Goal: Check status: Check status

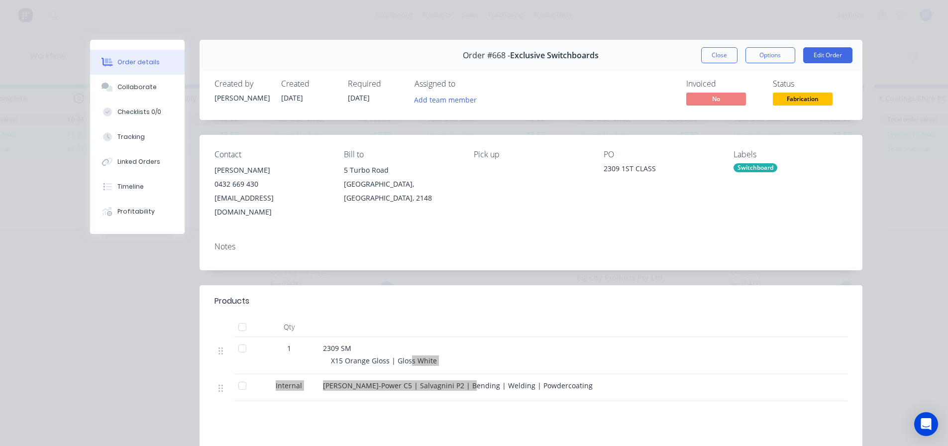
scroll to position [600, 0]
drag, startPoint x: 581, startPoint y: 138, endPoint x: 547, endPoint y: 114, distance: 42.1
click at [547, 114] on div "Created by [PERSON_NAME] Created [DATE] Required [DATE] Assigned to Add team me…" at bounding box center [531, 93] width 663 height 53
click at [707, 55] on button "Close" at bounding box center [719, 55] width 36 height 16
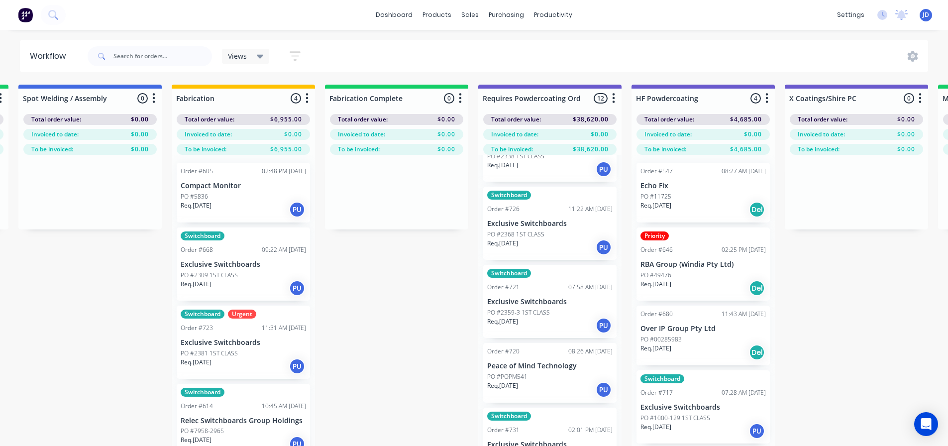
drag, startPoint x: 437, startPoint y: 266, endPoint x: 496, endPoint y: 258, distance: 59.3
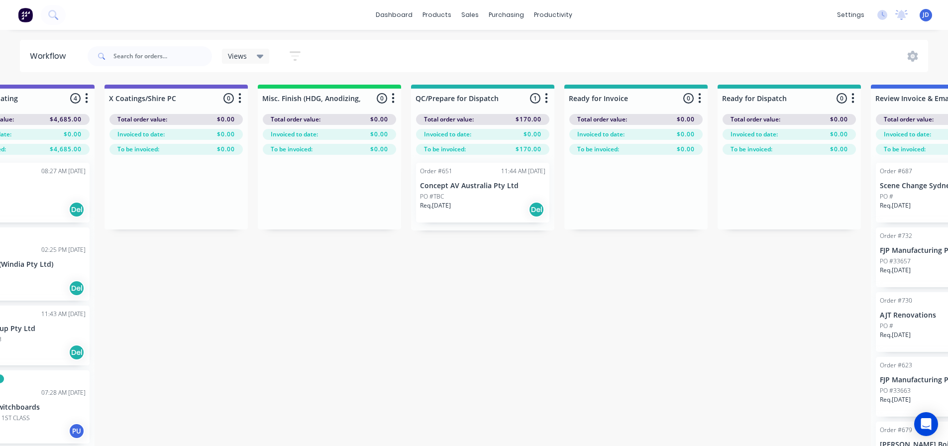
drag, startPoint x: 847, startPoint y: 262, endPoint x: 859, endPoint y: 254, distance: 14.1
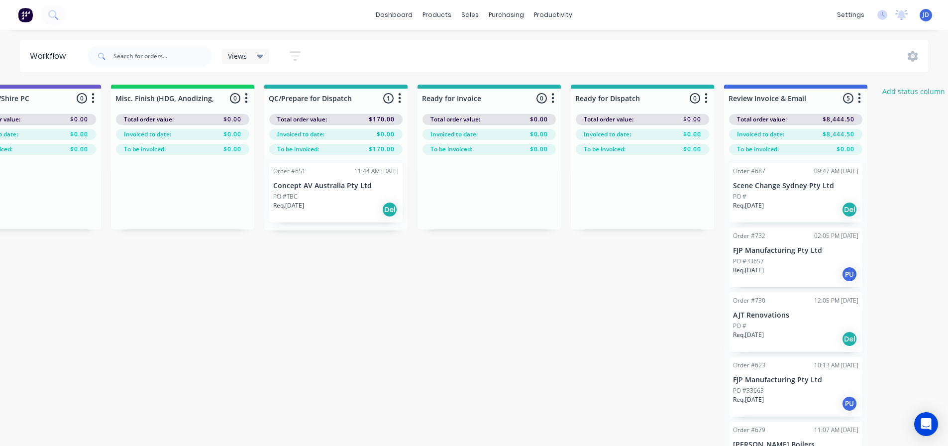
drag, startPoint x: 402, startPoint y: 276, endPoint x: 599, endPoint y: 263, distance: 197.0
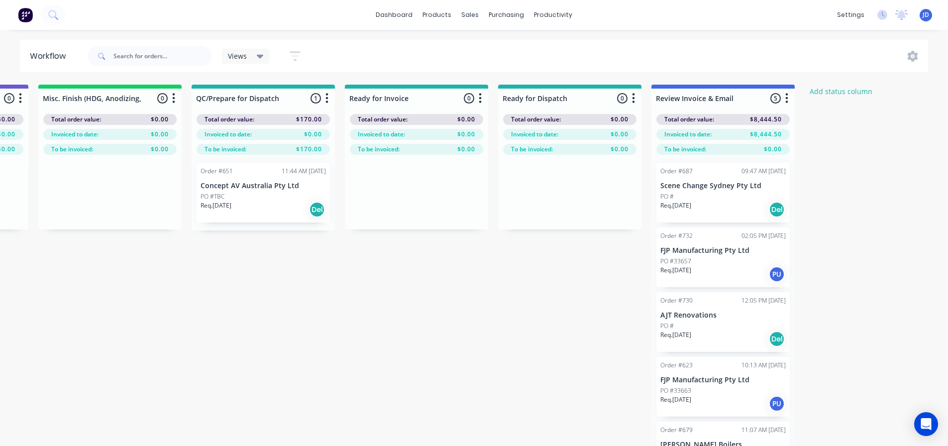
drag, startPoint x: 570, startPoint y: 278, endPoint x: 563, endPoint y: 280, distance: 7.4
drag, startPoint x: 563, startPoint y: 280, endPoint x: 571, endPoint y: 271, distance: 12.4
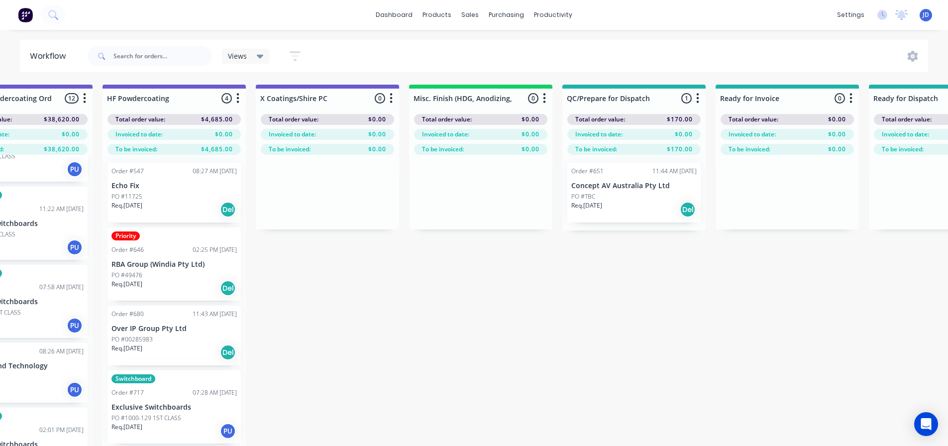
drag, startPoint x: 609, startPoint y: 285, endPoint x: 487, endPoint y: 252, distance: 125.6
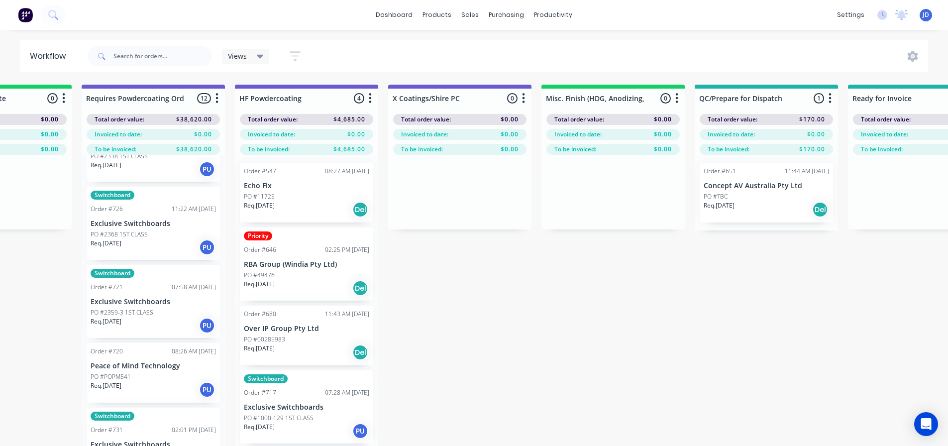
drag, startPoint x: 502, startPoint y: 276, endPoint x: 509, endPoint y: 277, distance: 7.5
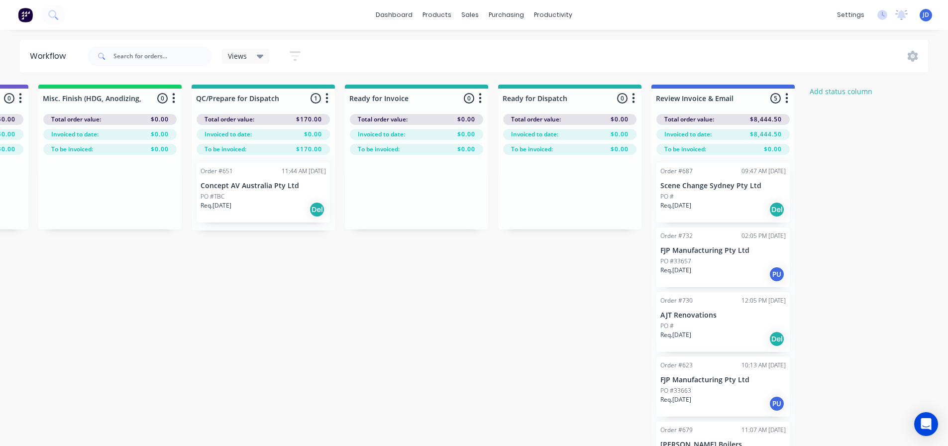
drag, startPoint x: 509, startPoint y: 276, endPoint x: 642, endPoint y: 264, distance: 133.9
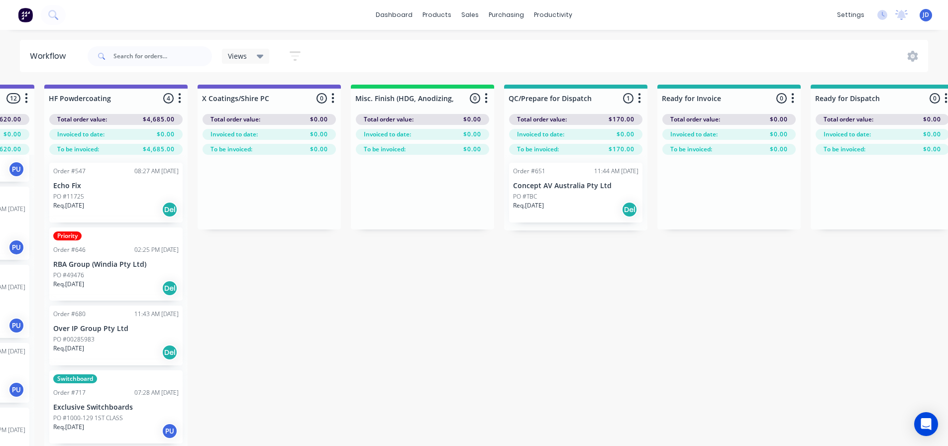
drag, startPoint x: 590, startPoint y: 285, endPoint x: 525, endPoint y: 268, distance: 67.3
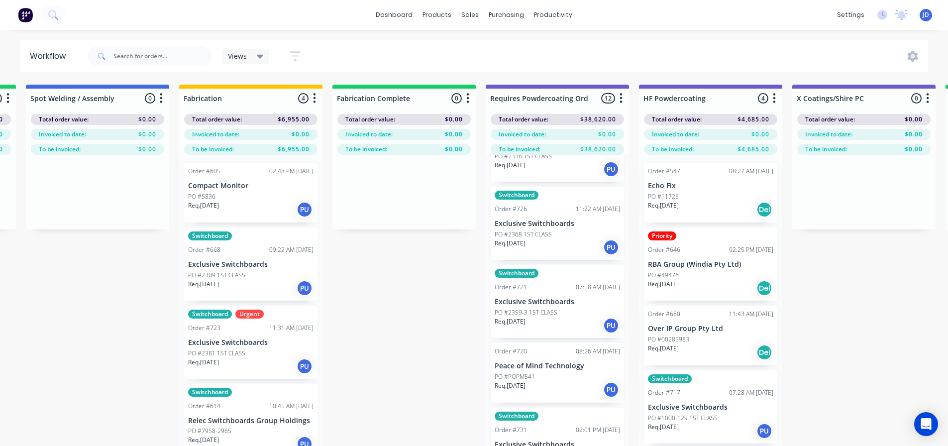
drag, startPoint x: 696, startPoint y: 290, endPoint x: 552, endPoint y: 273, distance: 145.2
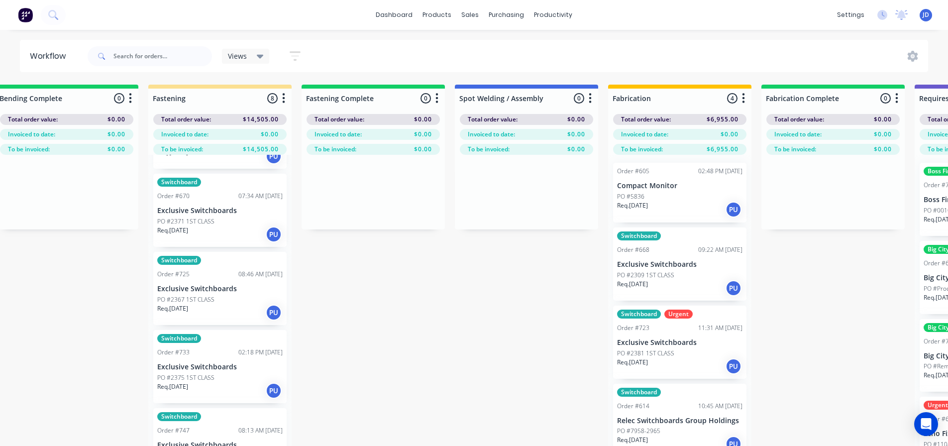
scroll to position [0, 1709]
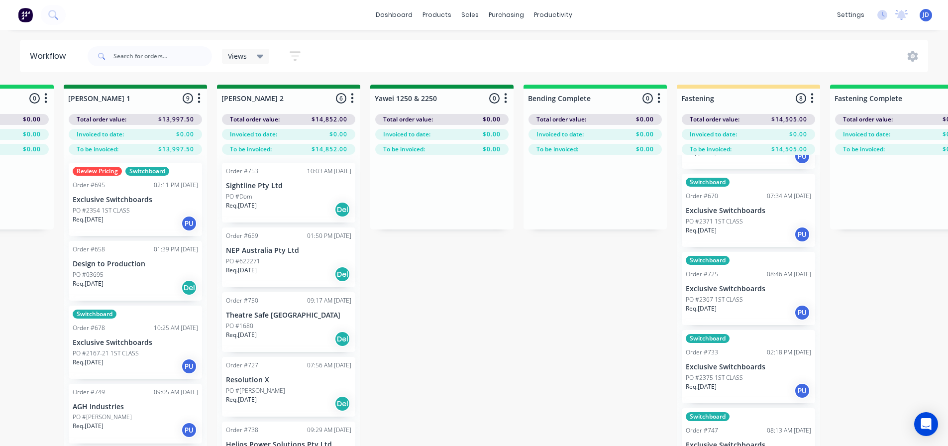
drag, startPoint x: 903, startPoint y: 282, endPoint x: 762, endPoint y: 262, distance: 142.1
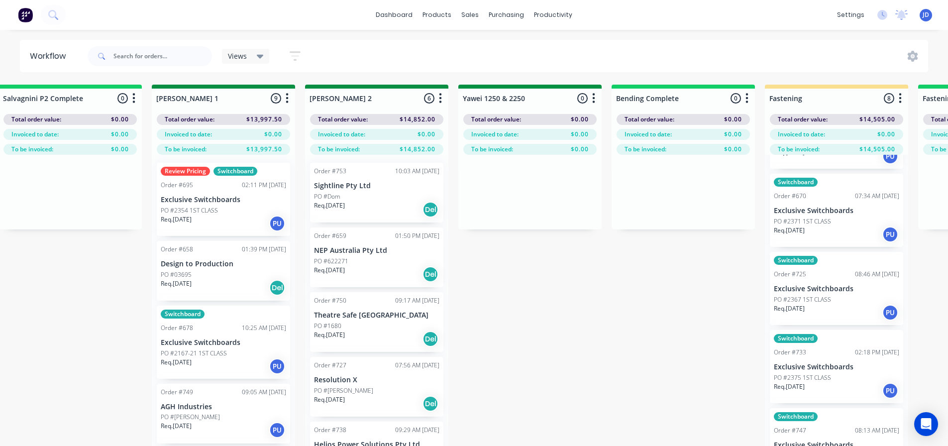
click at [741, 270] on div "On Hold 1 Status colour #FF4949 hex #FF4949 Save Cancel Notifications Email SMS…" at bounding box center [556, 283] width 4545 height 397
click at [742, 270] on div "On Hold 1 Status colour #FF4949 hex #FF4949 Save Cancel Notifications Email SMS…" at bounding box center [556, 283] width 4545 height 397
click at [740, 265] on div "On Hold 1 Status colour #FF4949 hex #FF4949 Save Cancel Notifications Email SMS…" at bounding box center [556, 283] width 4545 height 397
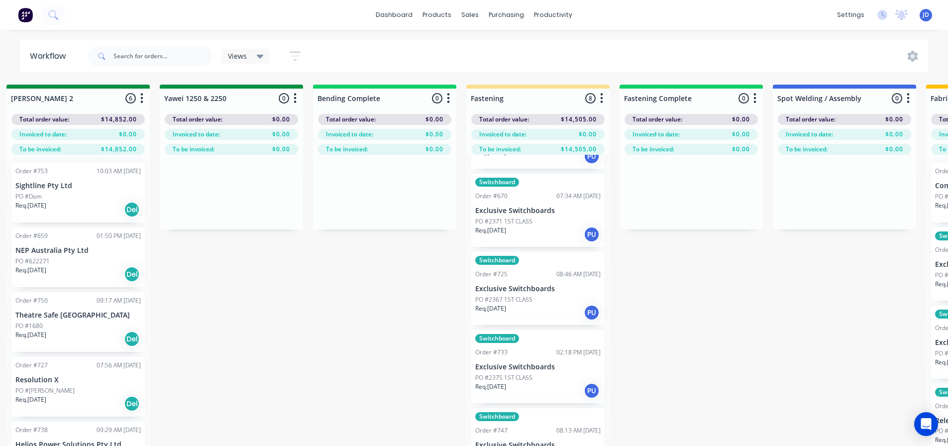
scroll to position [0, 2290]
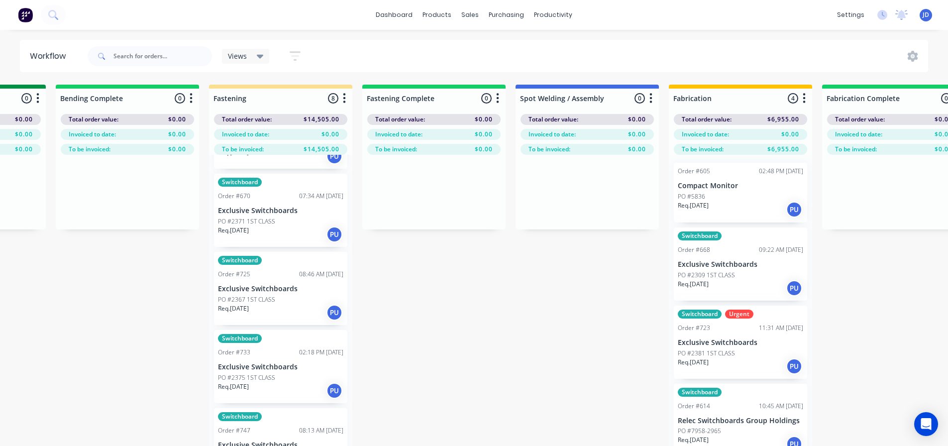
drag, startPoint x: 608, startPoint y: 241, endPoint x: 682, endPoint y: 241, distance: 73.6
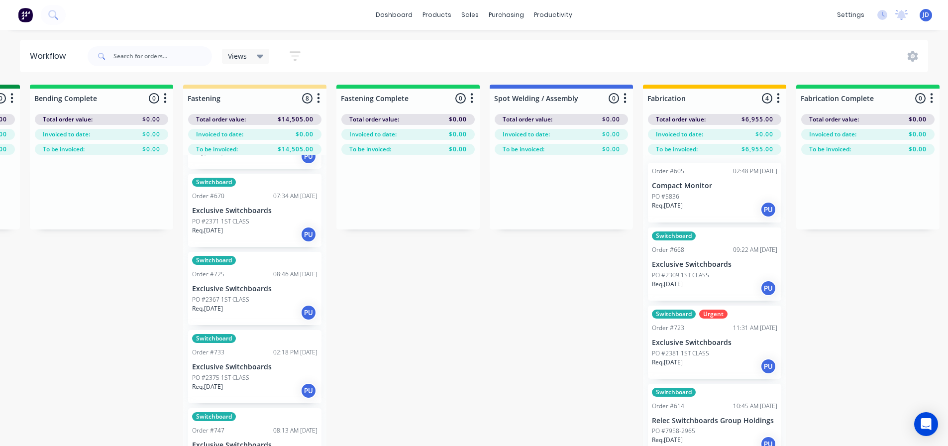
drag, startPoint x: 514, startPoint y: 290, endPoint x: 519, endPoint y: 292, distance: 5.8
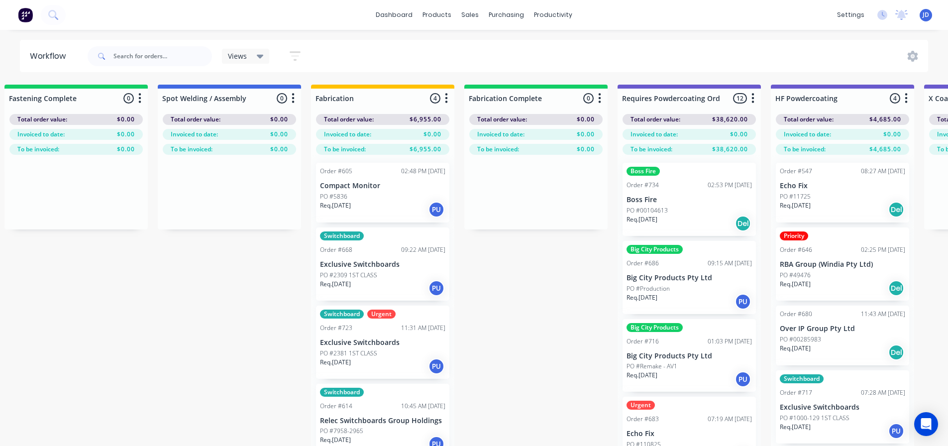
drag, startPoint x: 613, startPoint y: 303, endPoint x: 686, endPoint y: 299, distance: 72.3
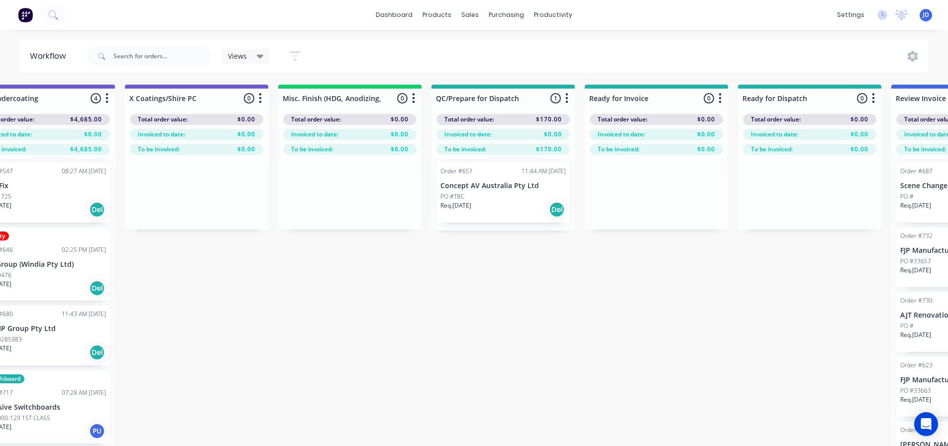
drag, startPoint x: 912, startPoint y: 282, endPoint x: 961, endPoint y: 274, distance: 49.9
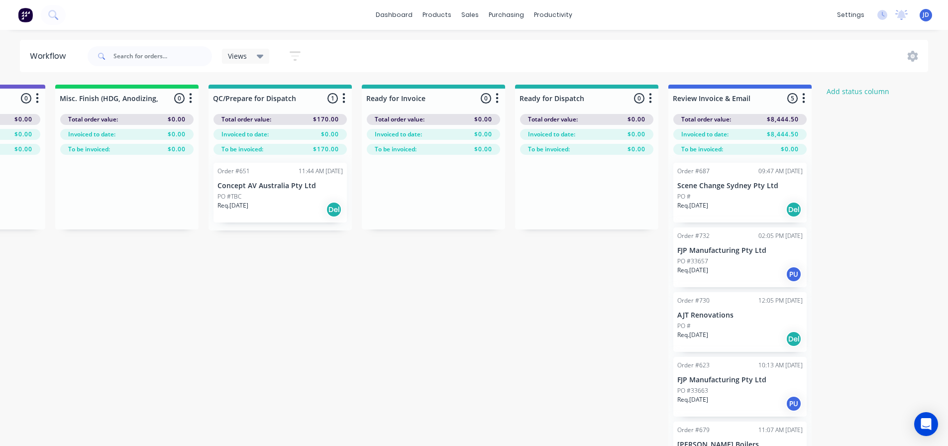
scroll to position [0, 3661]
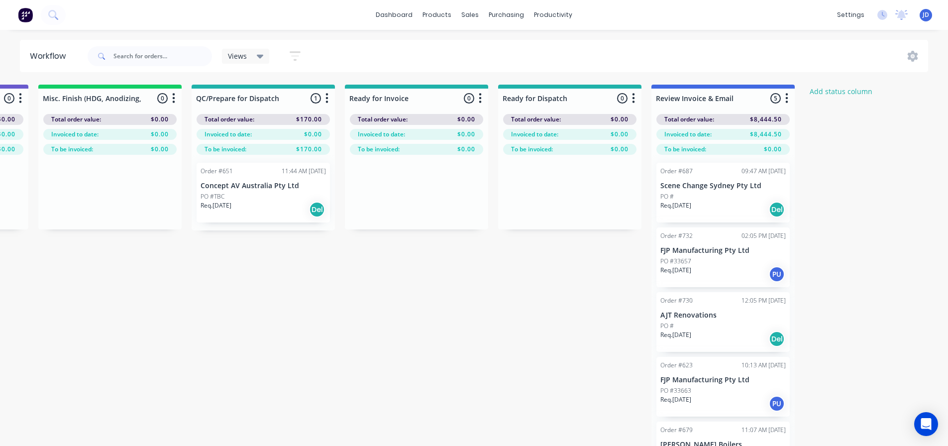
drag, startPoint x: 539, startPoint y: 343, endPoint x: 702, endPoint y: 331, distance: 163.6
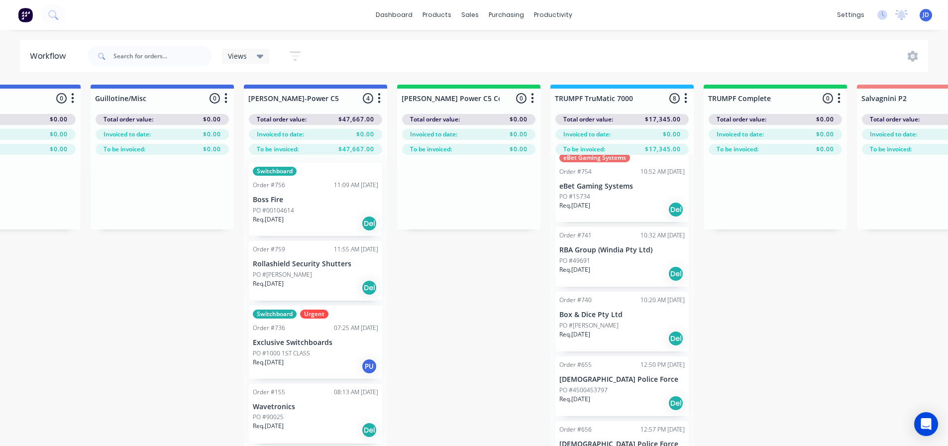
scroll to position [0, 0]
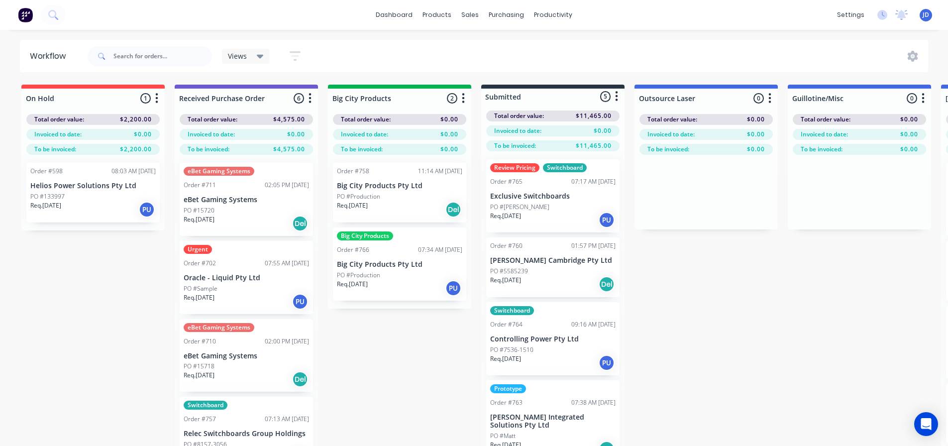
drag, startPoint x: 746, startPoint y: 352, endPoint x: 763, endPoint y: 367, distance: 22.2
